Goal: Leave review/rating: Leave review/rating

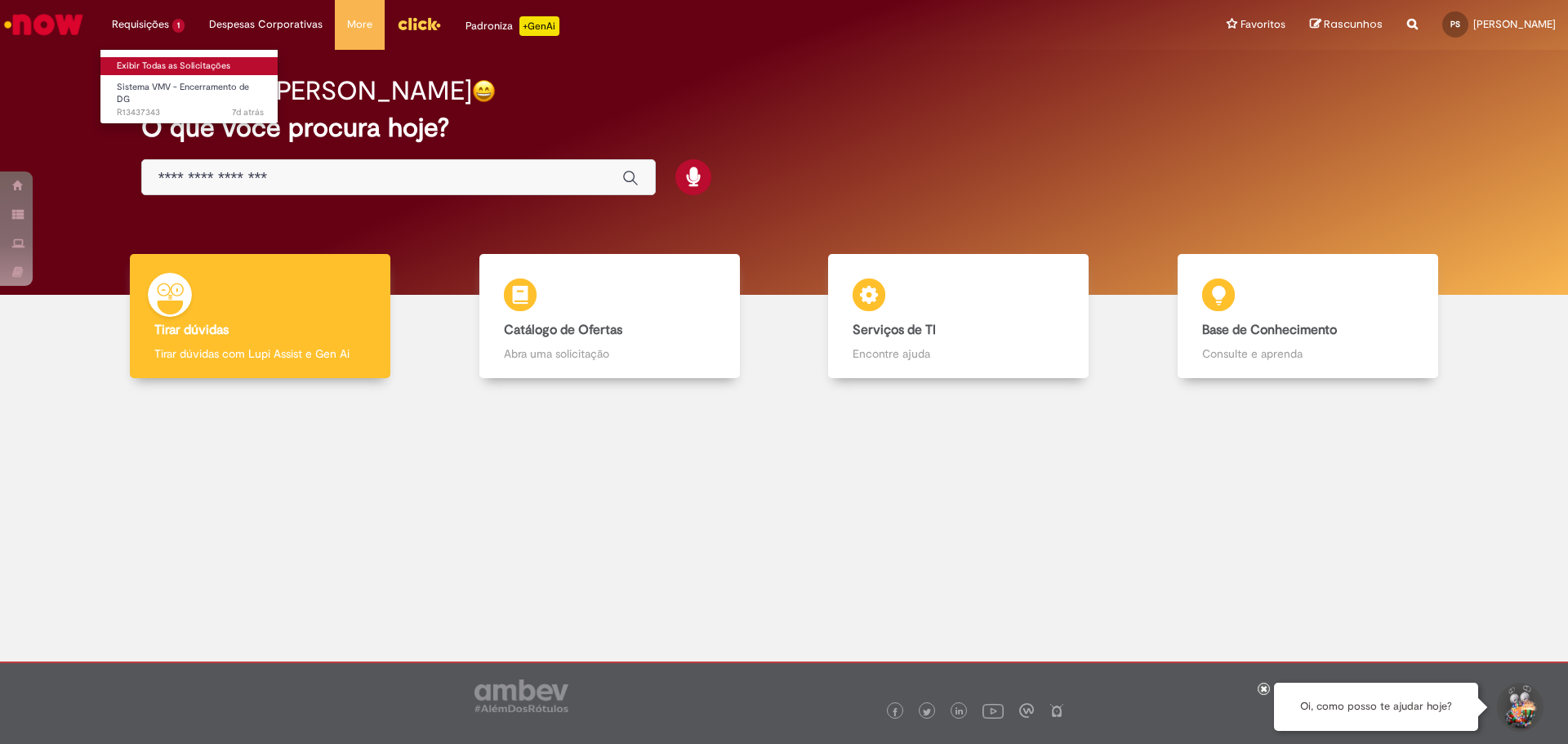
click at [146, 60] on link "Exibir Todas as Solicitações" at bounding box center [190, 66] width 180 height 18
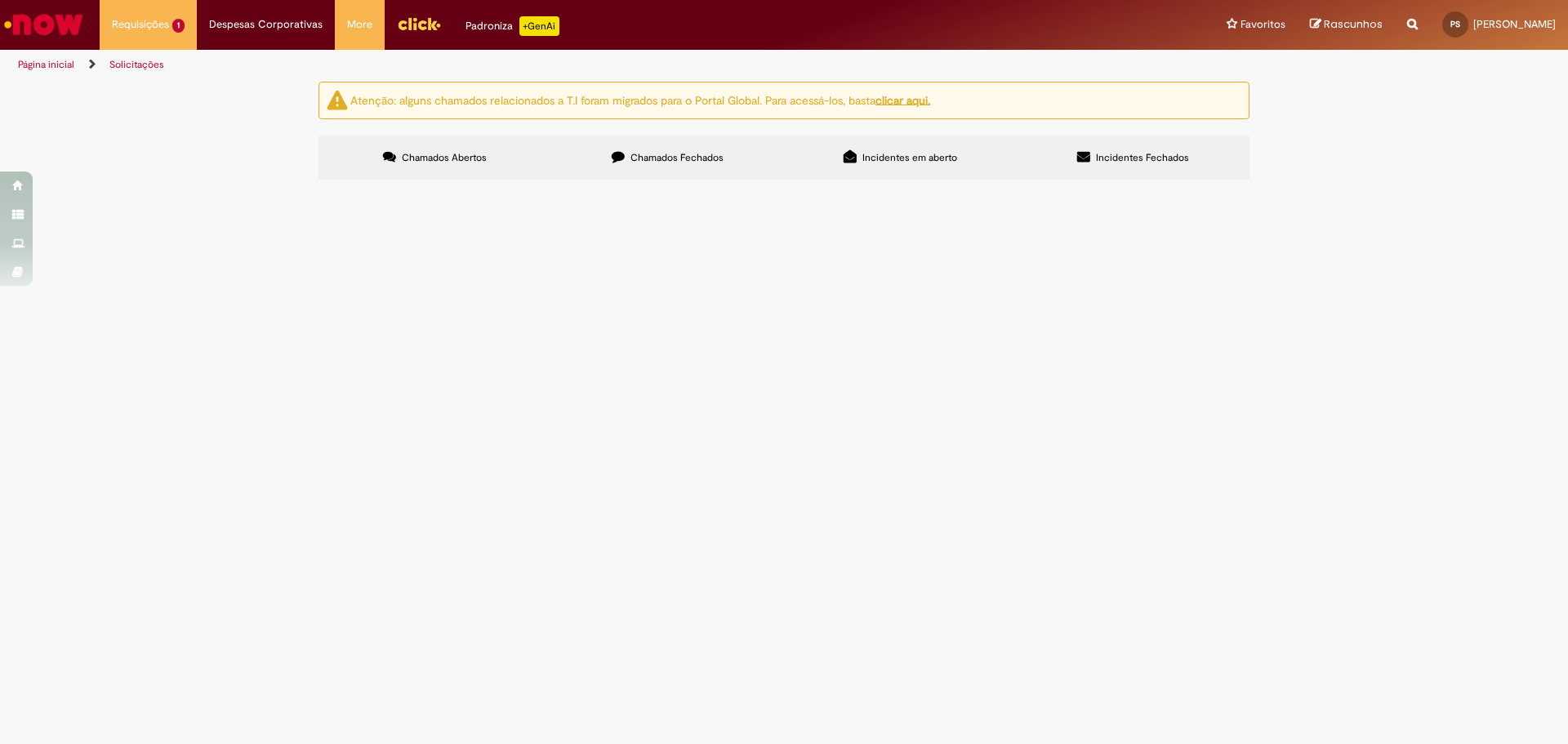
click at [664, 148] on label "Chamados Fechados" at bounding box center [668, 157] width 233 height 44
click at [0, 0] on span "Orçamento para dia extra de ativação hero de cbe em barretos + pagamento de ree…" at bounding box center [0, 0] width 0 height 0
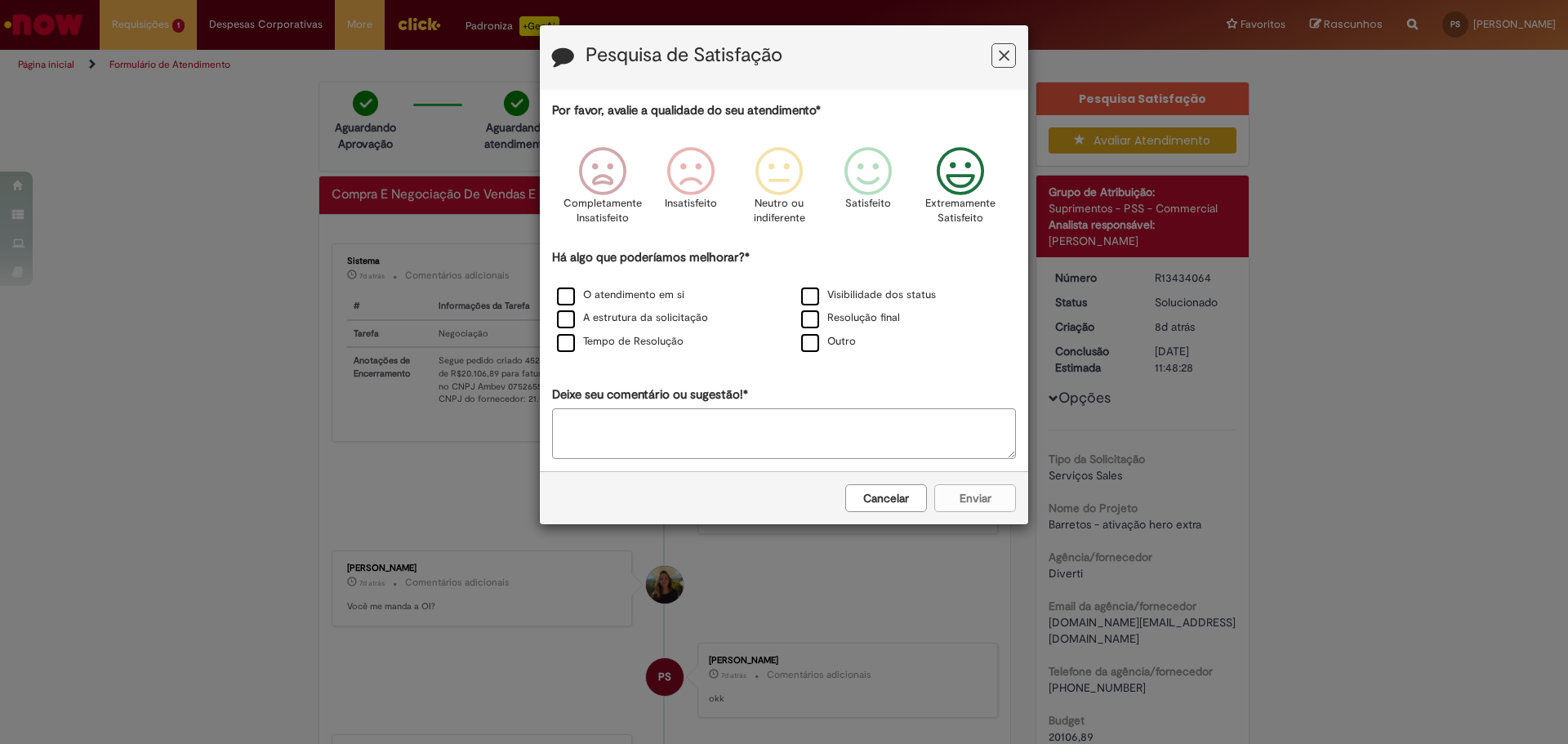
click at [960, 176] on icon "Feedback" at bounding box center [961, 171] width 61 height 49
click at [592, 298] on label "O atendimento em si" at bounding box center [620, 294] width 127 height 15
click at [964, 487] on button "Enviar" at bounding box center [975, 498] width 82 height 28
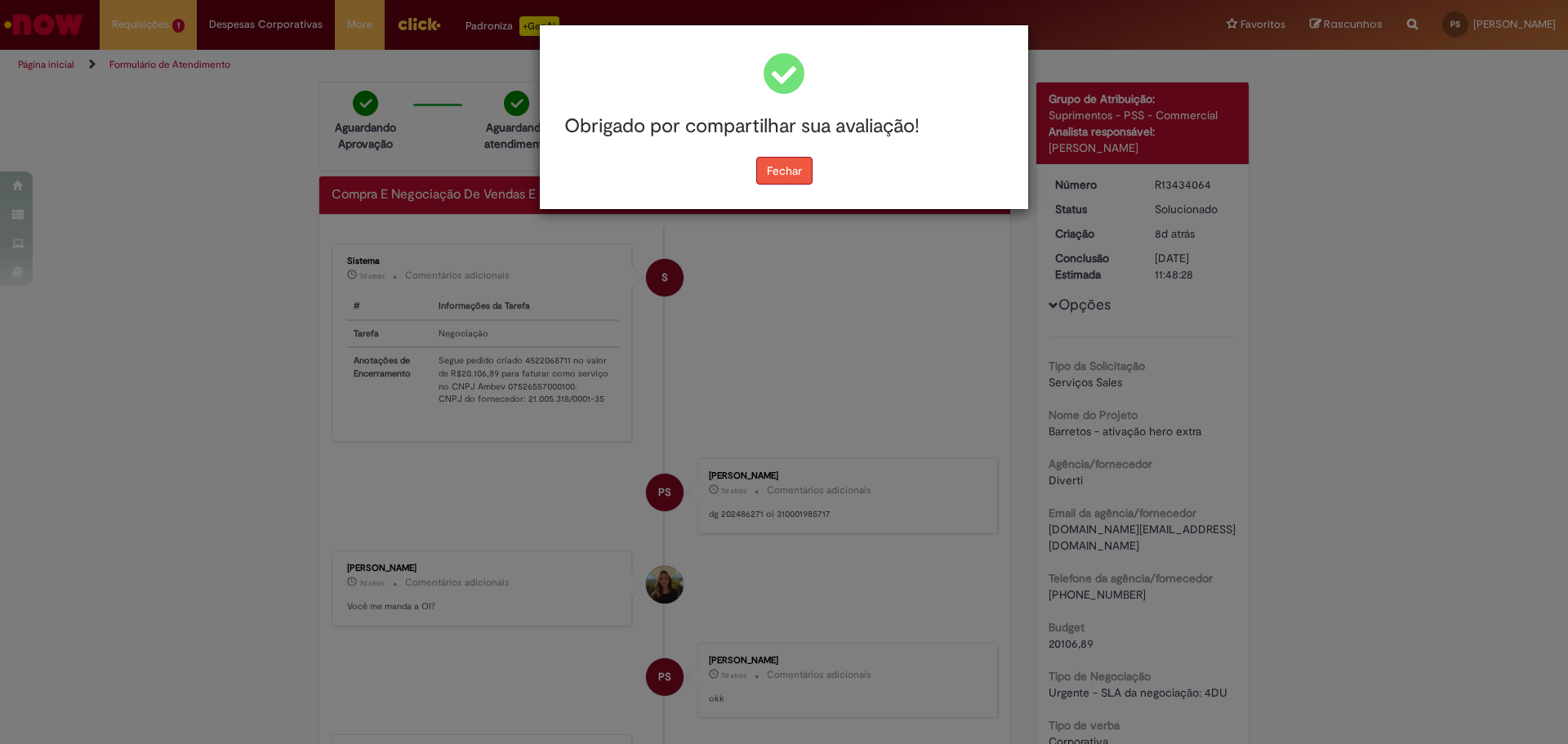
click at [796, 166] on button "Fechar" at bounding box center [784, 170] width 56 height 28
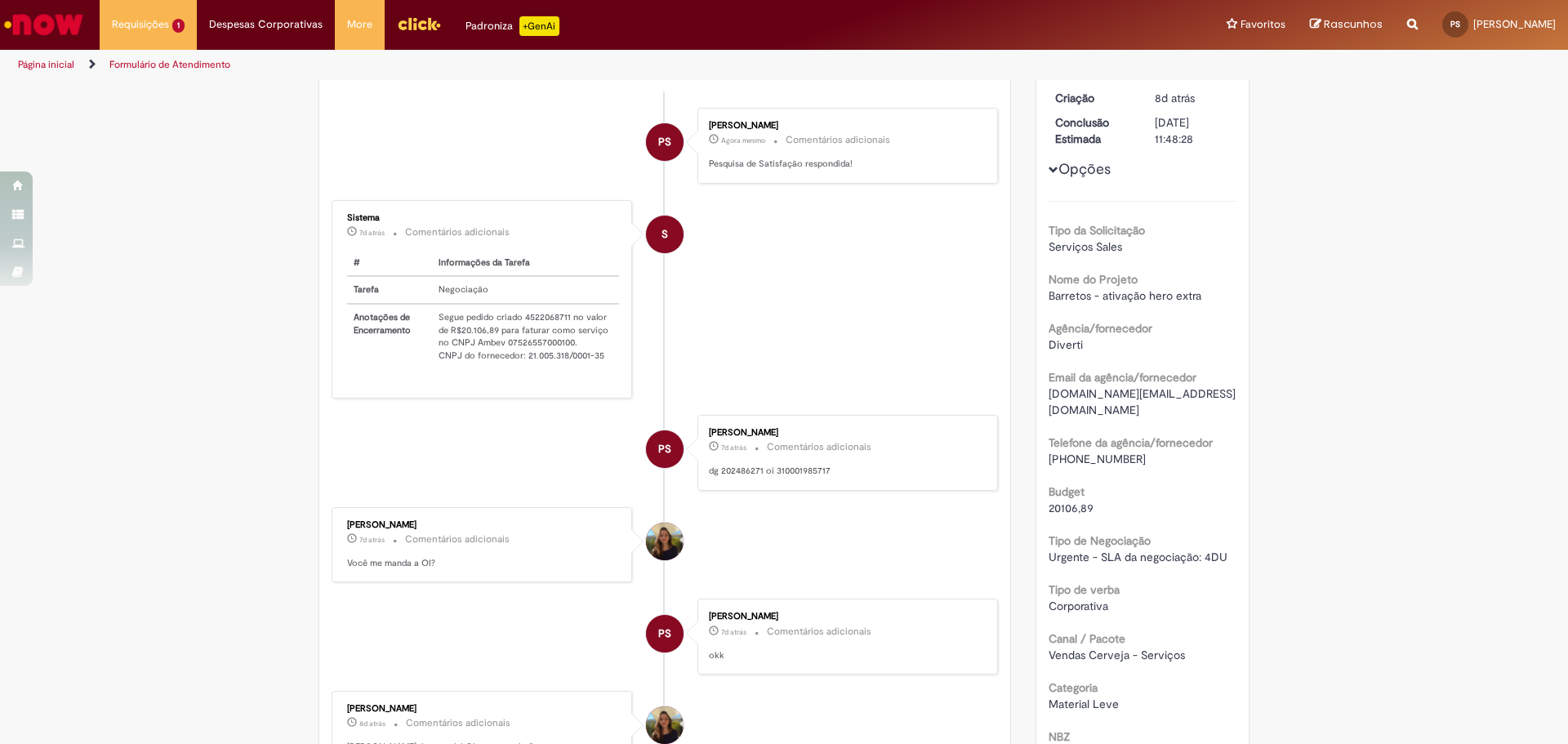
scroll to position [164, 0]
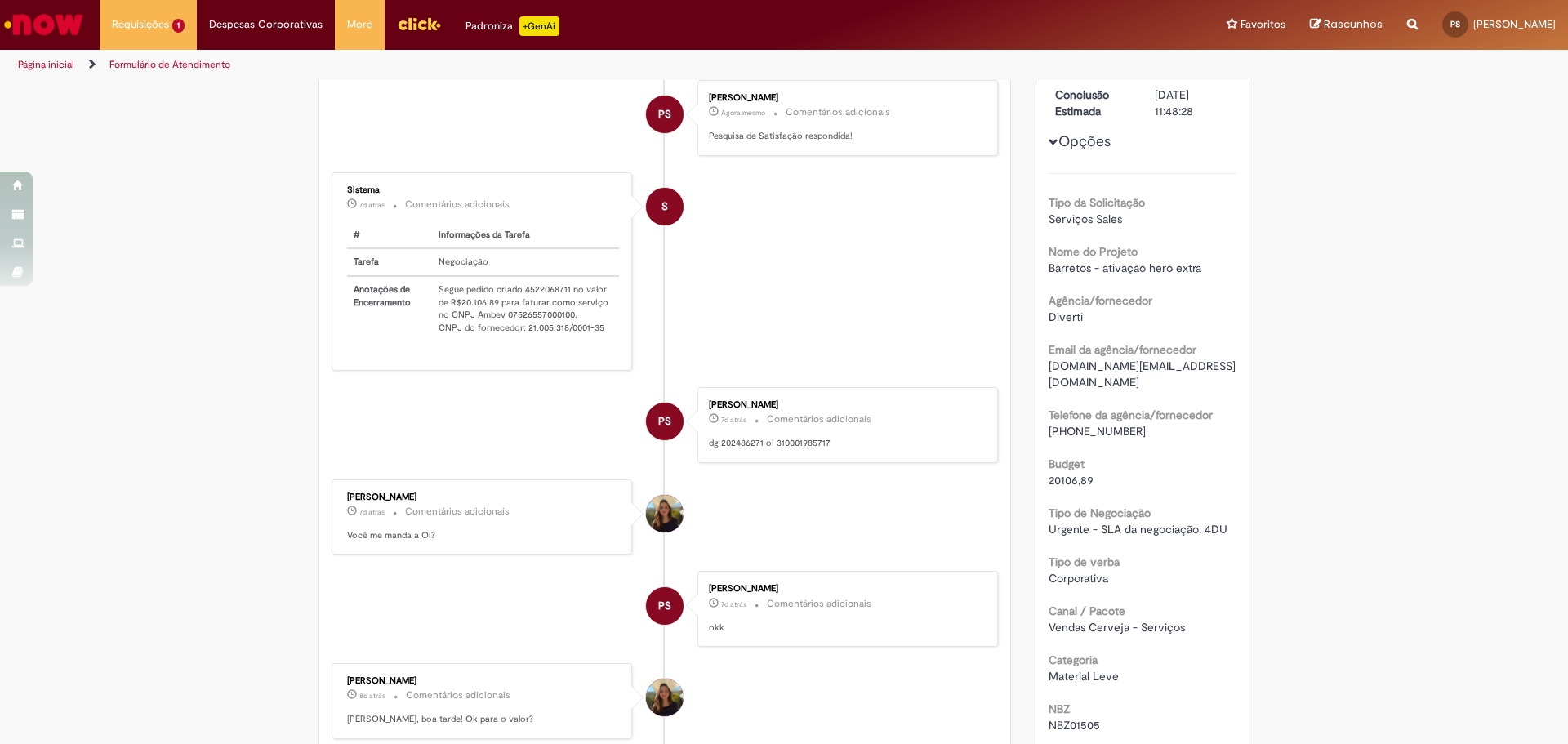
click at [747, 441] on p "dg 202486271 oi 310001985717" at bounding box center [845, 443] width 272 height 13
